Goal: Contribute content: Add original content to the website for others to see

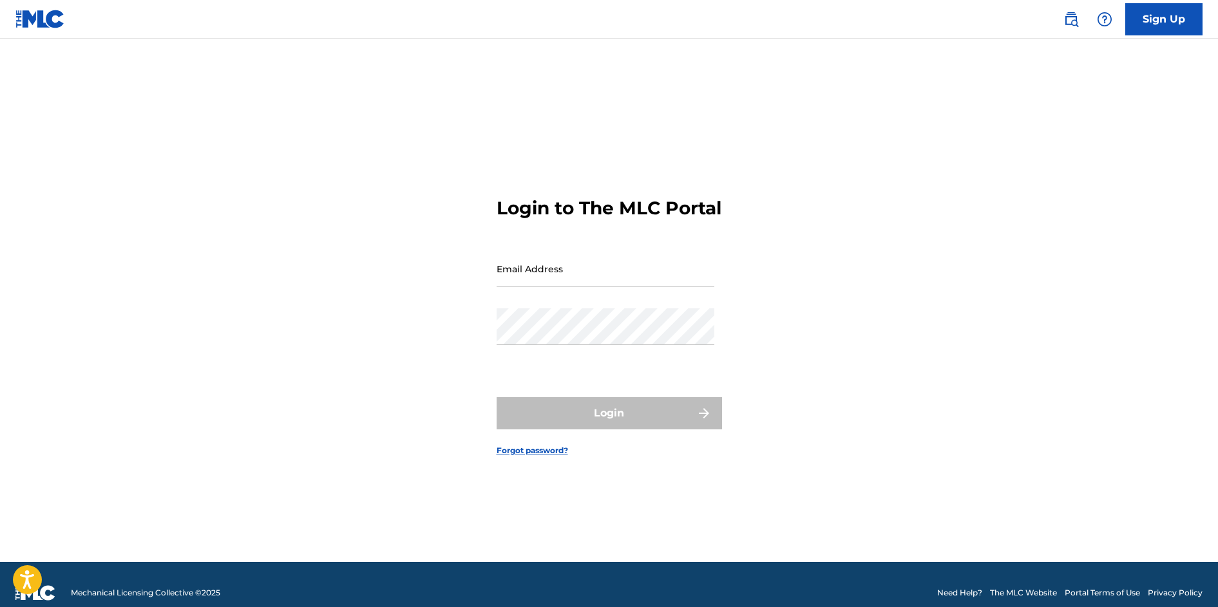
click at [535, 276] on input "Email Address" at bounding box center [606, 269] width 218 height 37
type input "[EMAIL_ADDRESS][DOMAIN_NAME]"
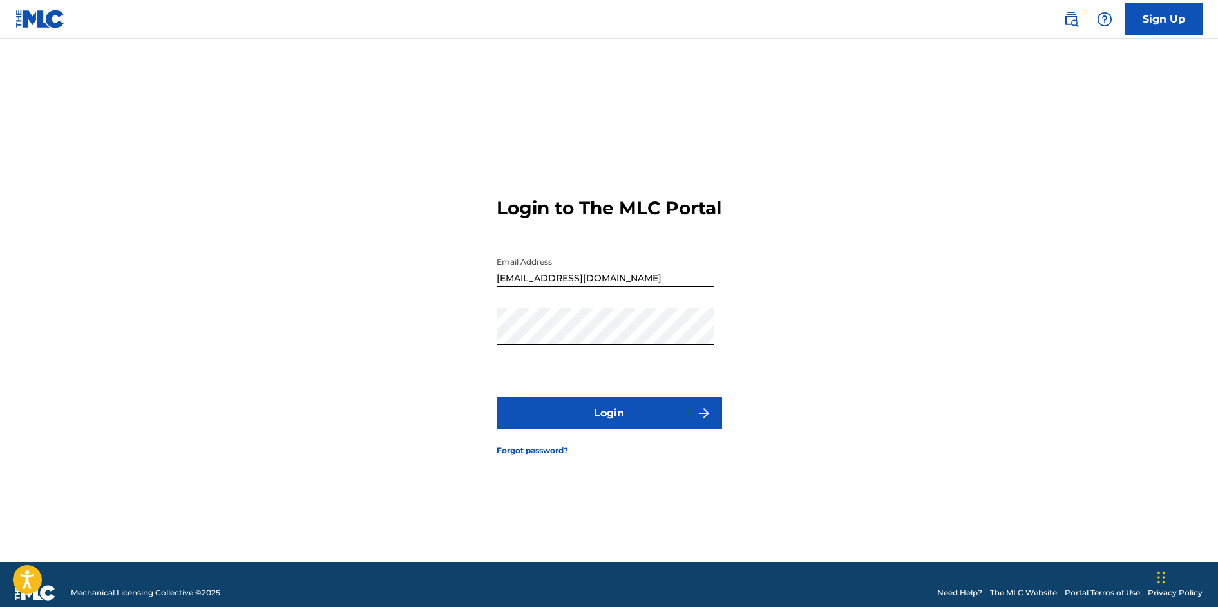
click at [589, 430] on button "Login" at bounding box center [609, 413] width 225 height 32
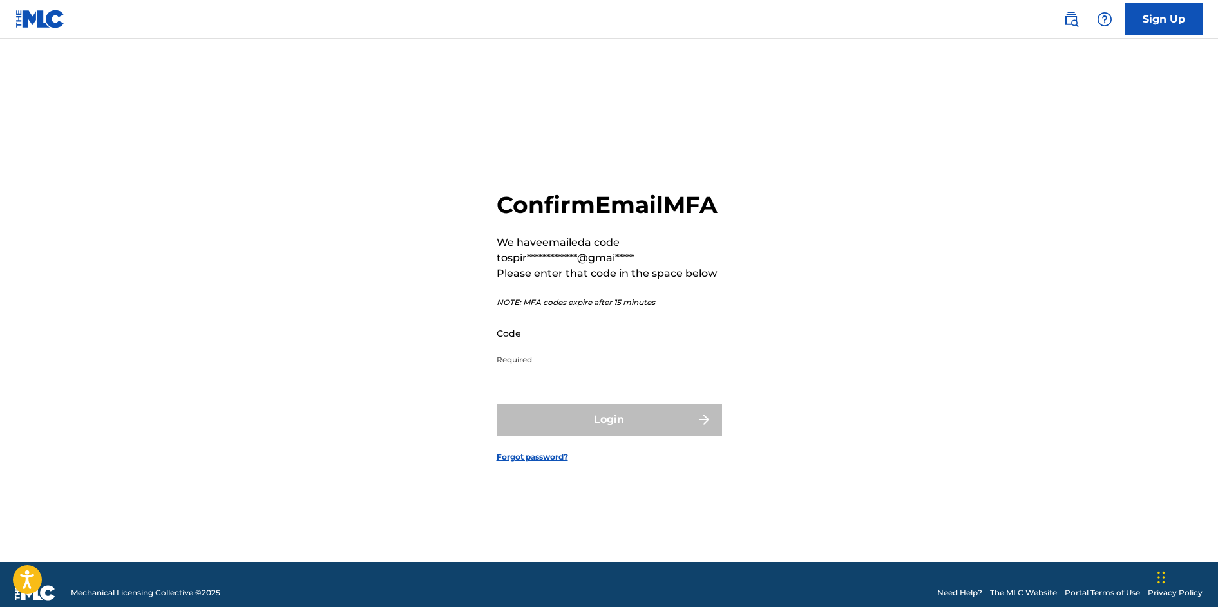
click at [605, 351] on input "Code" at bounding box center [606, 333] width 218 height 37
paste input "071595"
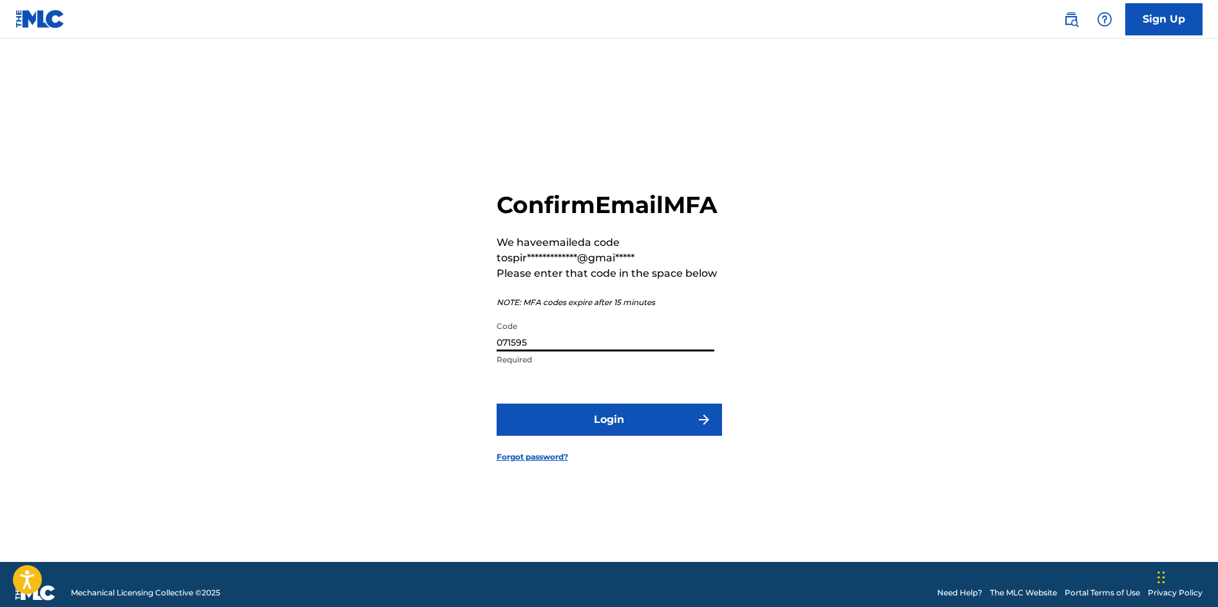
type input "071595"
click at [626, 431] on button "Login" at bounding box center [609, 420] width 225 height 32
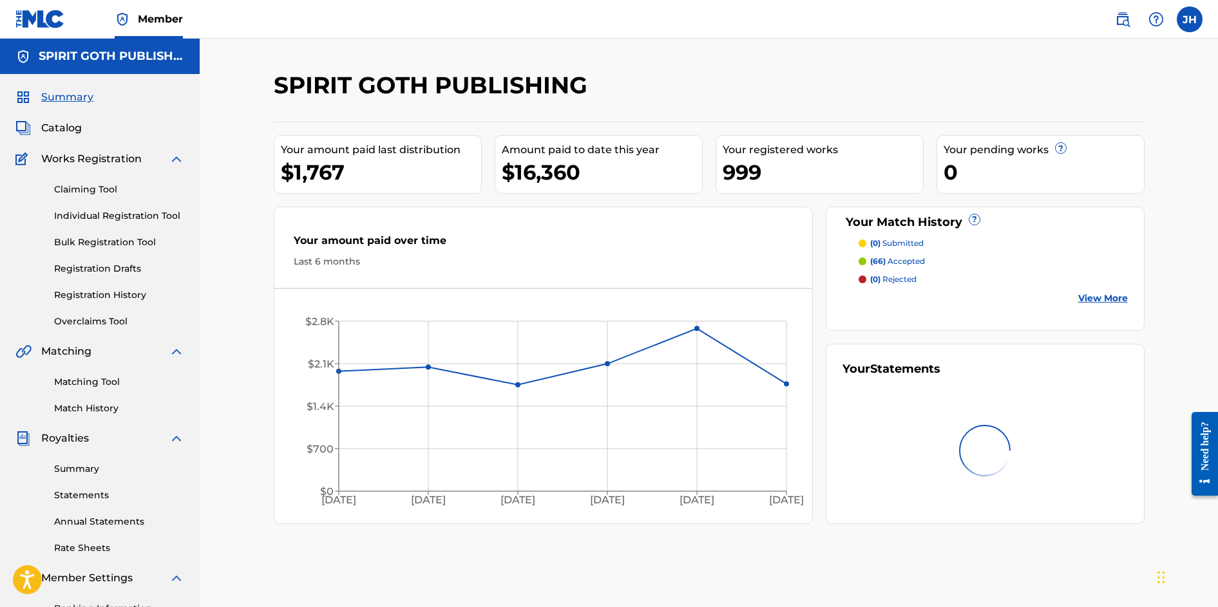
click at [100, 243] on link "Bulk Registration Tool" at bounding box center [119, 243] width 130 height 14
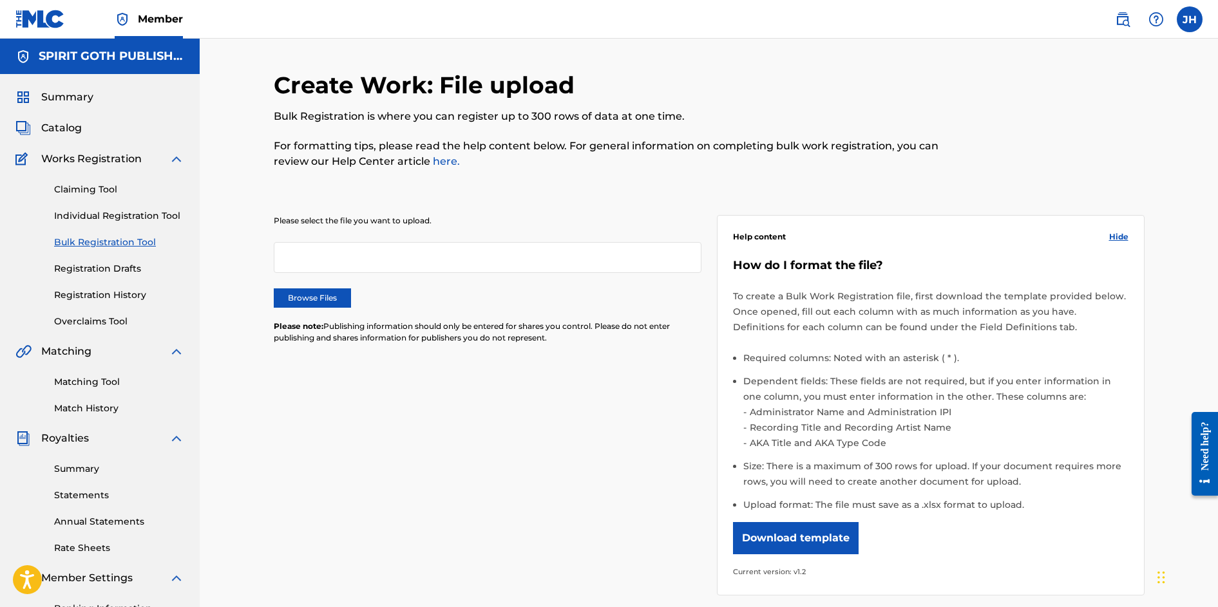
click at [281, 298] on label "Browse Files" at bounding box center [312, 298] width 77 height 19
click at [0, 0] on input "Browse Files" at bounding box center [0, 0] width 0 height 0
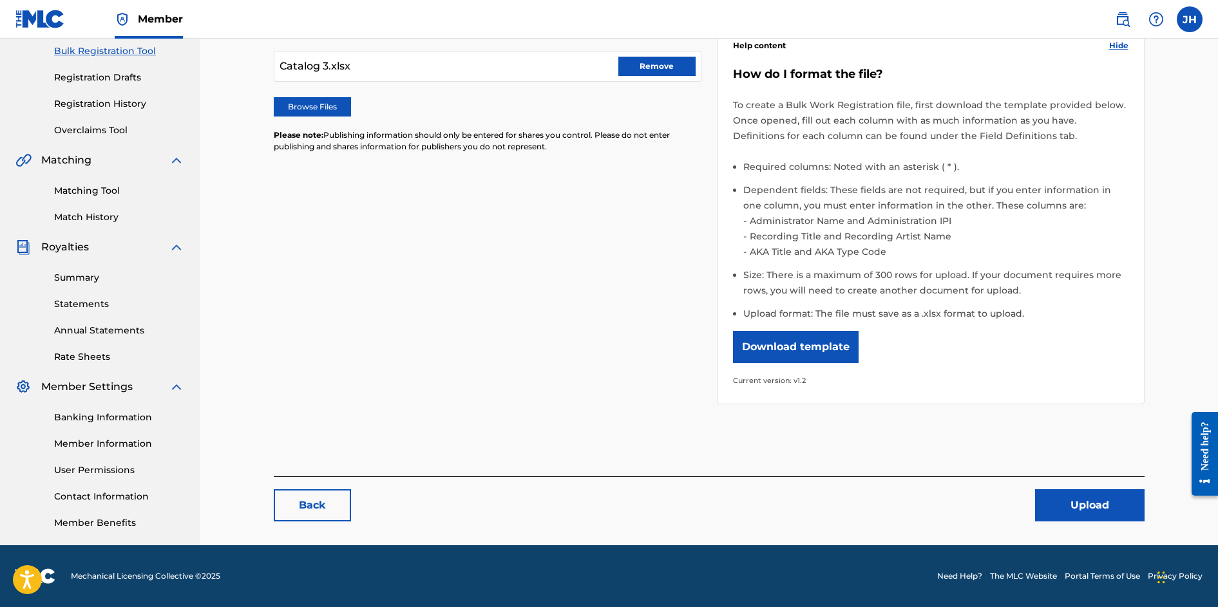
click at [1054, 498] on button "Upload" at bounding box center [1089, 505] width 109 height 32
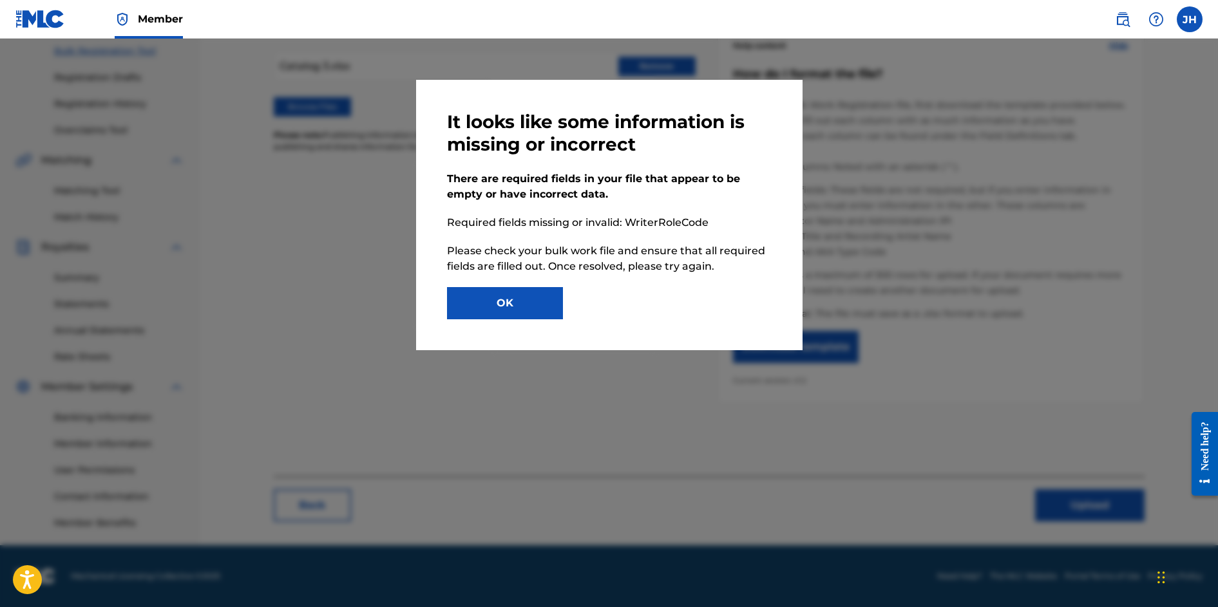
click at [526, 307] on button "OK" at bounding box center [505, 303] width 116 height 32
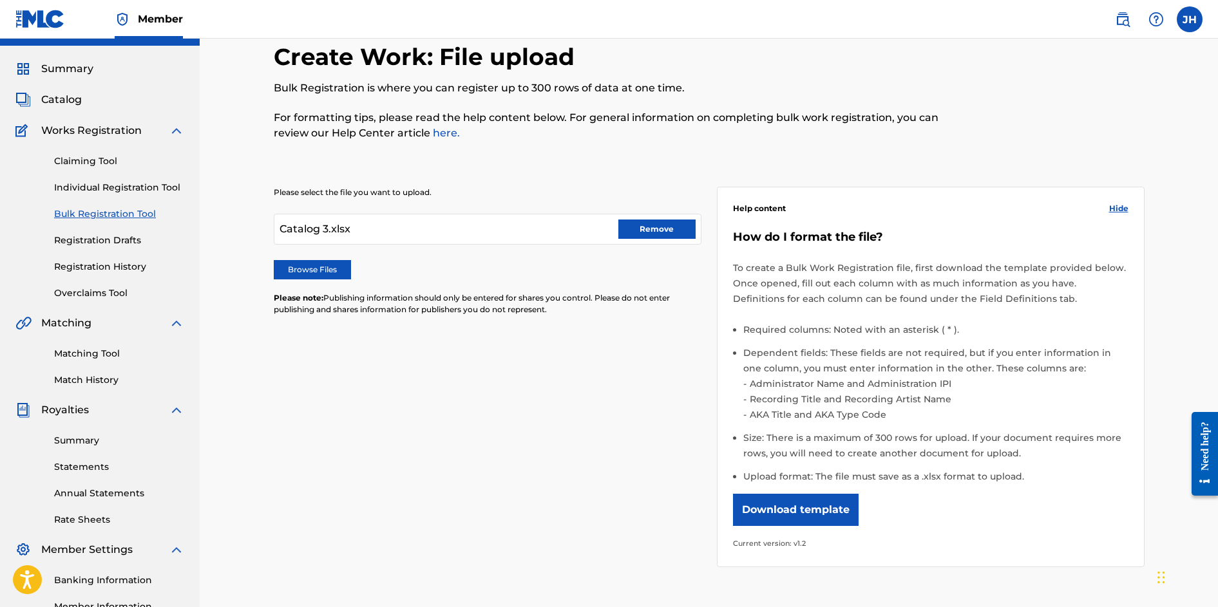
scroll to position [0, 0]
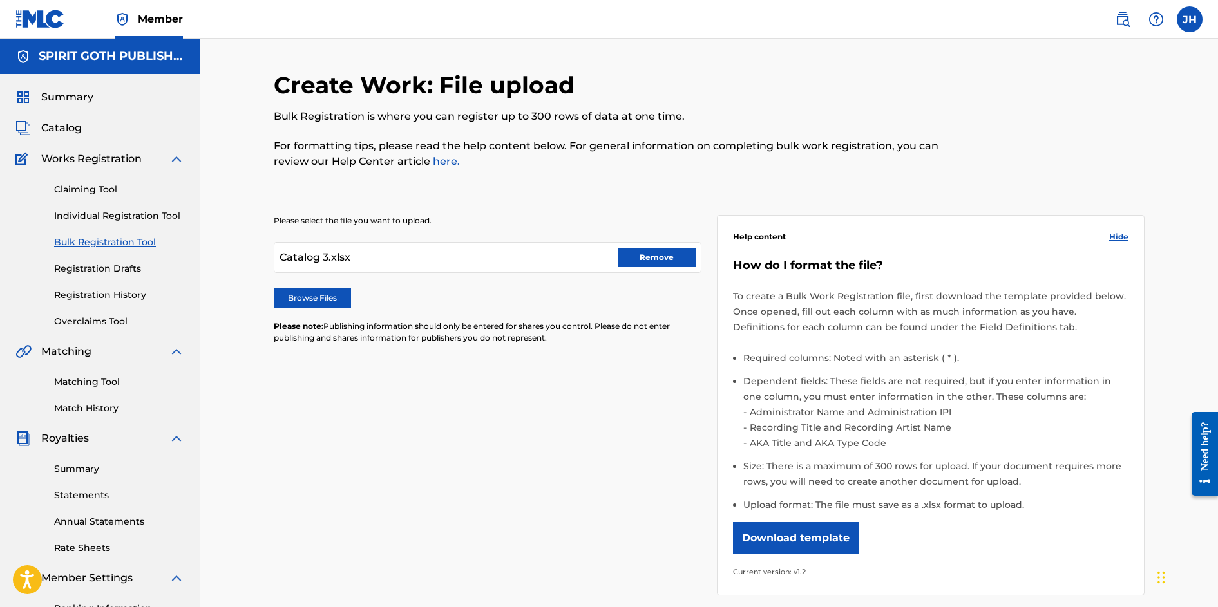
click at [652, 267] on button "Remove" at bounding box center [656, 257] width 77 height 19
click at [297, 302] on label "Browse Files" at bounding box center [312, 298] width 77 height 19
click at [0, 0] on input "Browse Files" at bounding box center [0, 0] width 0 height 0
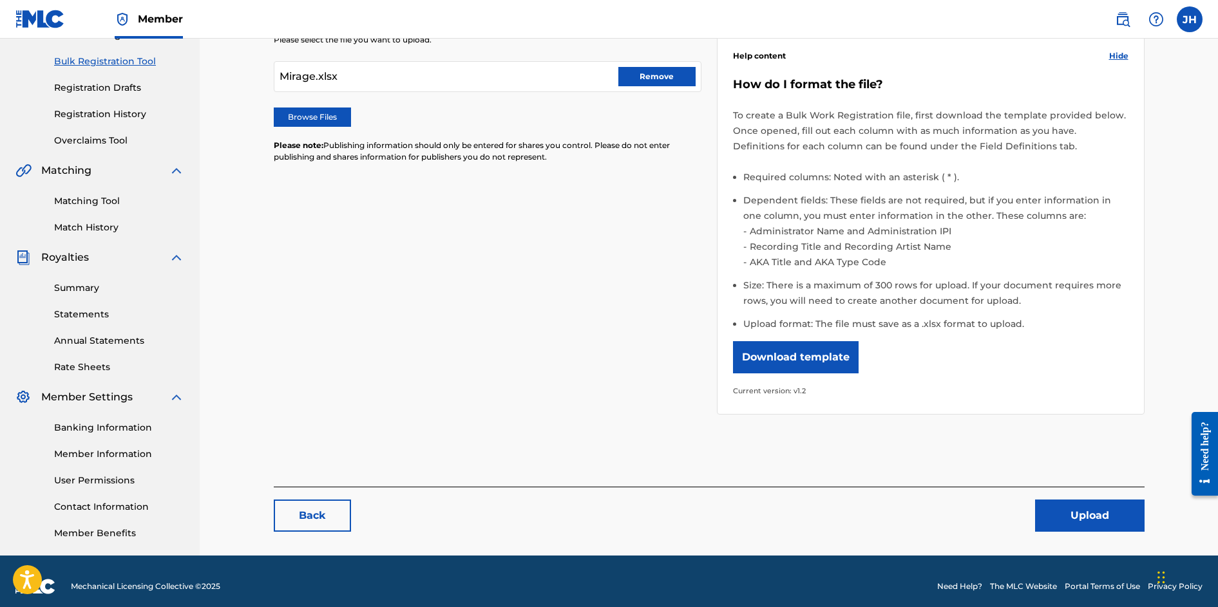
scroll to position [186, 0]
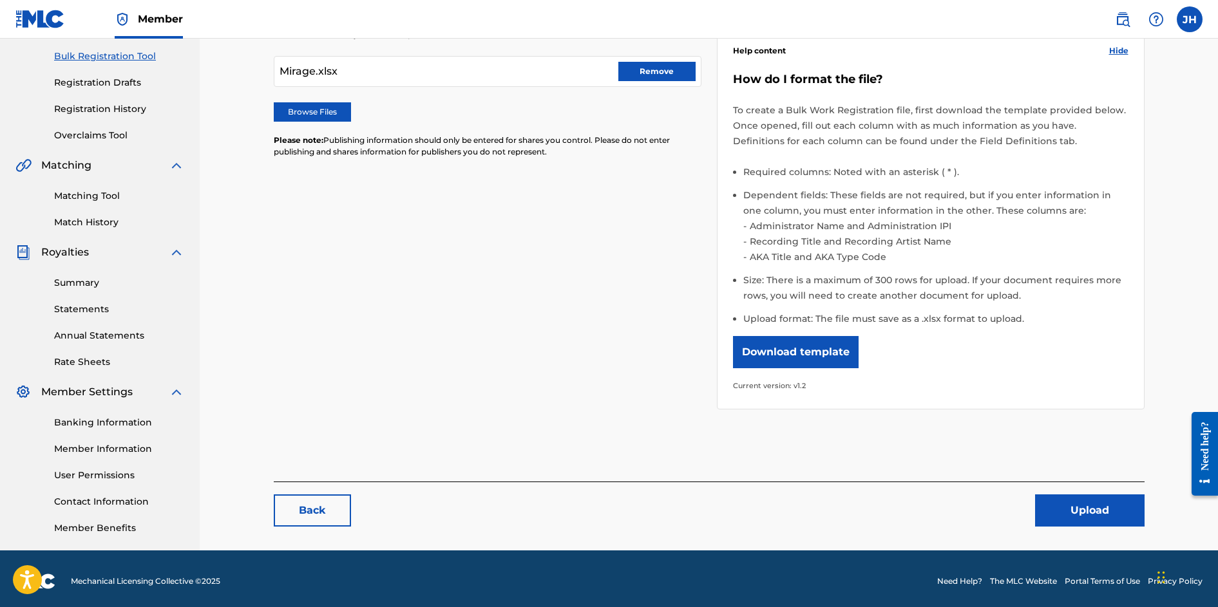
click at [1088, 520] on button "Upload" at bounding box center [1089, 511] width 109 height 32
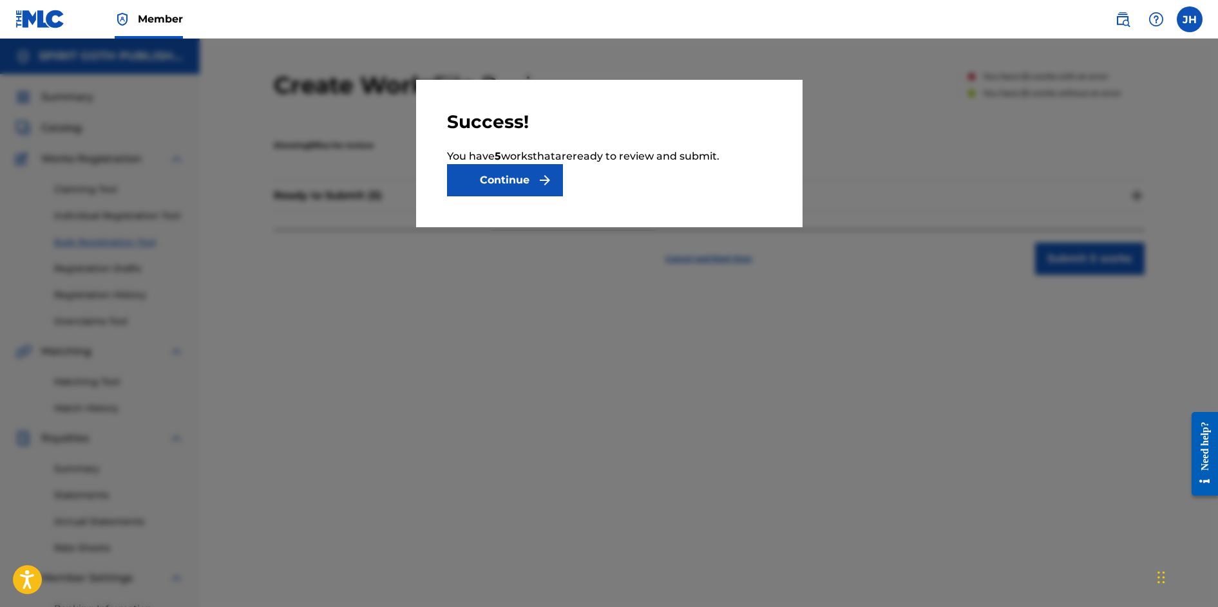
click at [487, 180] on button "Continue" at bounding box center [505, 180] width 116 height 32
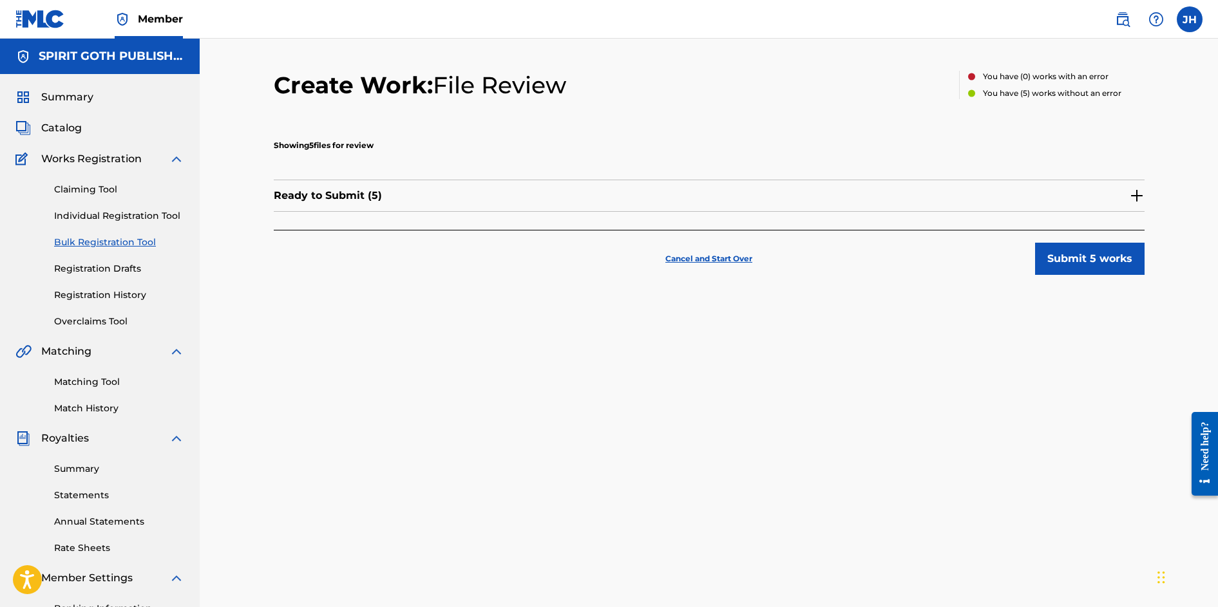
click at [1059, 203] on div "Ready to Submit ( 5 )" at bounding box center [709, 196] width 871 height 32
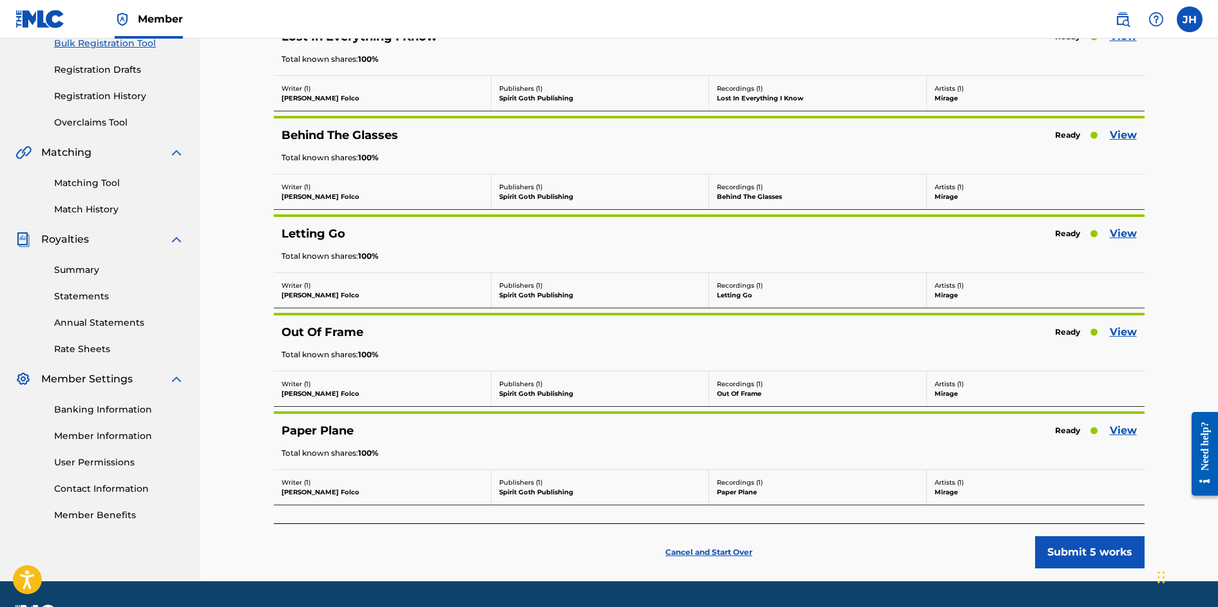
scroll to position [235, 0]
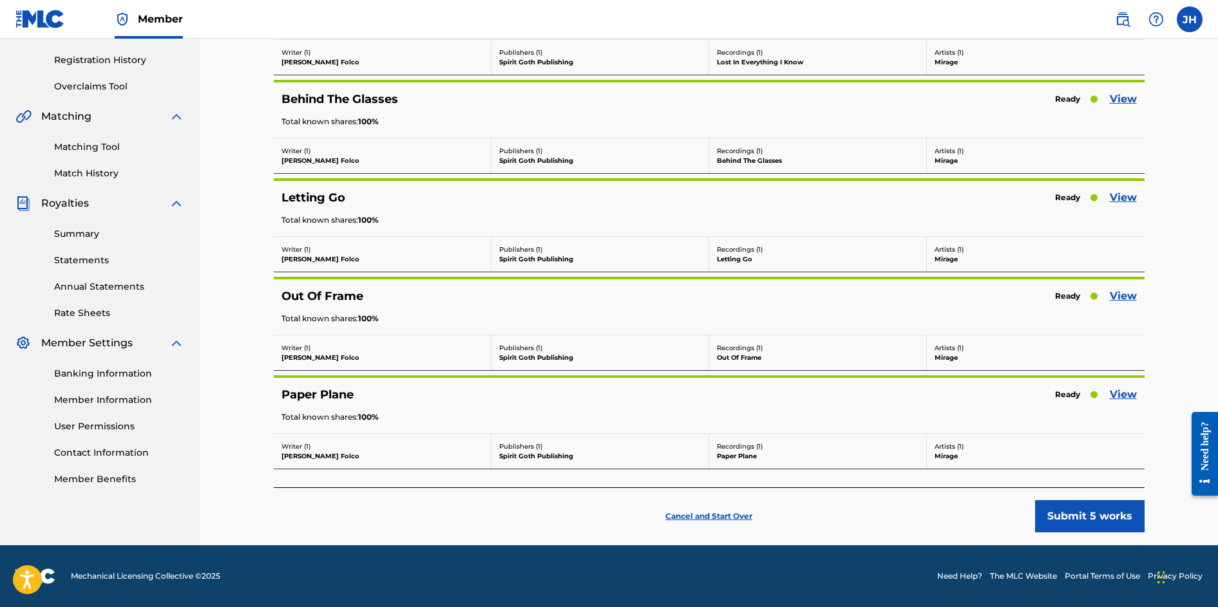
click at [1082, 524] on button "Submit 5 works" at bounding box center [1089, 516] width 109 height 32
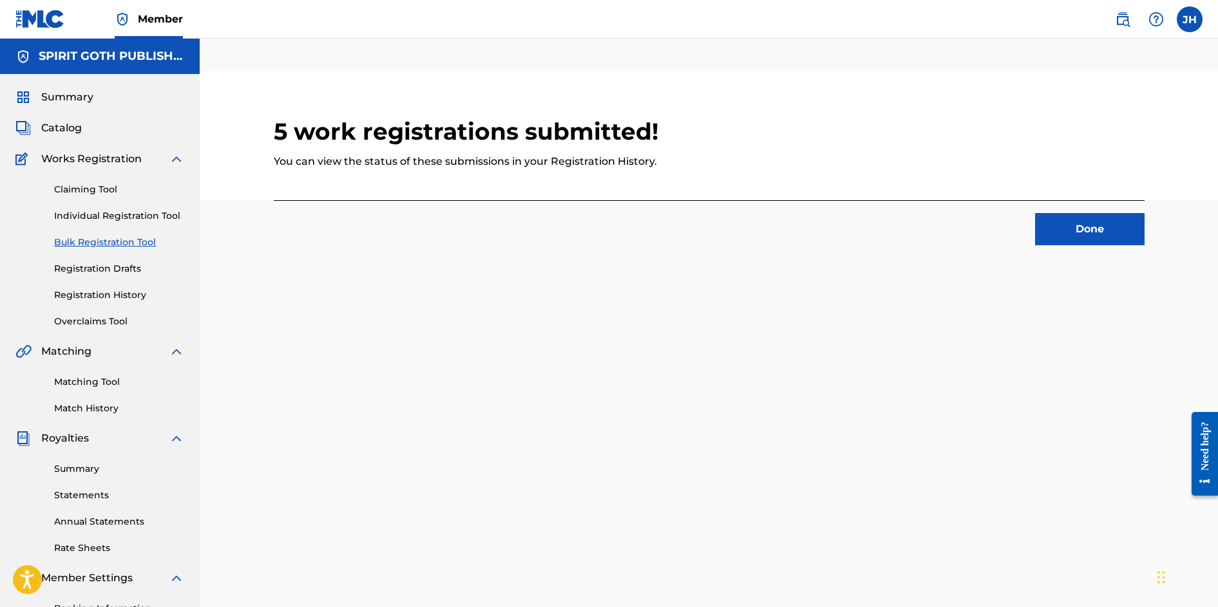
click at [1096, 238] on button "Done" at bounding box center [1089, 229] width 109 height 32
